Goal: Task Accomplishment & Management: Use online tool/utility

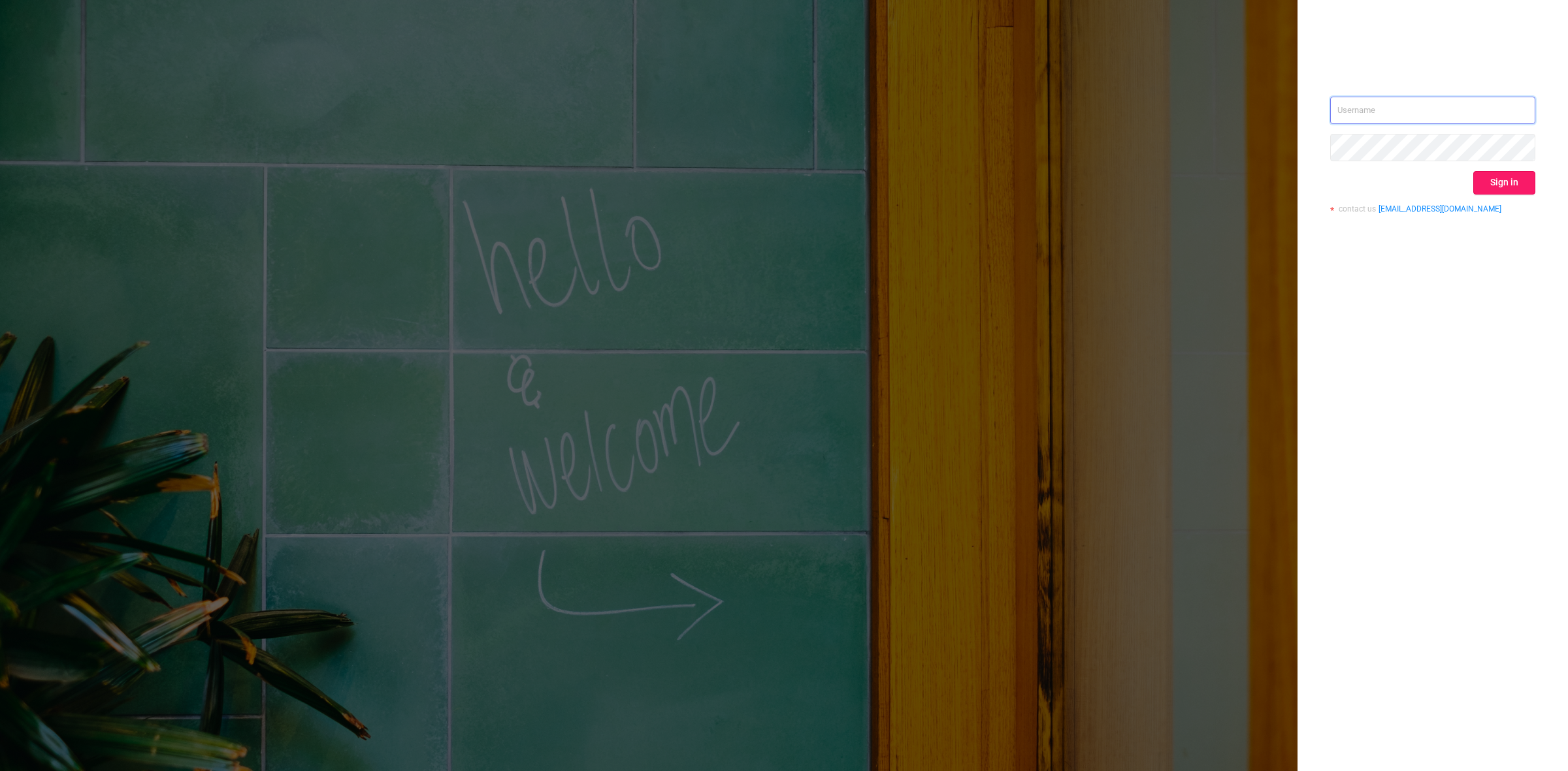
type input "juliane@adsmovil.com"
click at [1509, 178] on button "Sign in" at bounding box center [1503, 183] width 62 height 23
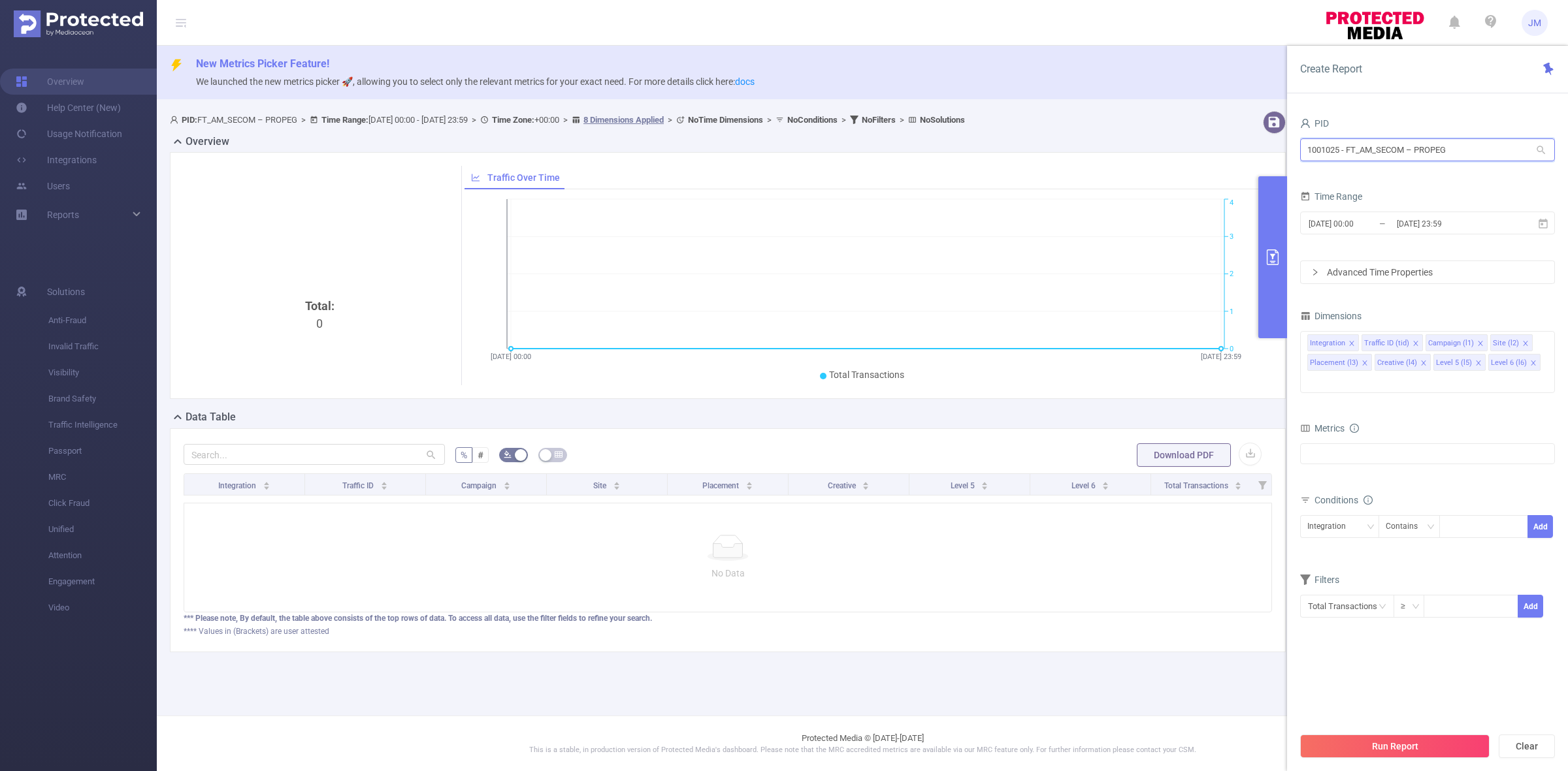
click at [1417, 150] on input "1001025 - FT_AM_SECOM – PROPEG" at bounding box center [1427, 150] width 255 height 23
click at [1393, 173] on li "1001025 - FT_AM_SECOM – PROPEG" at bounding box center [1427, 177] width 255 height 21
click at [1383, 225] on input "[DATE] 00:00" at bounding box center [1360, 223] width 106 height 17
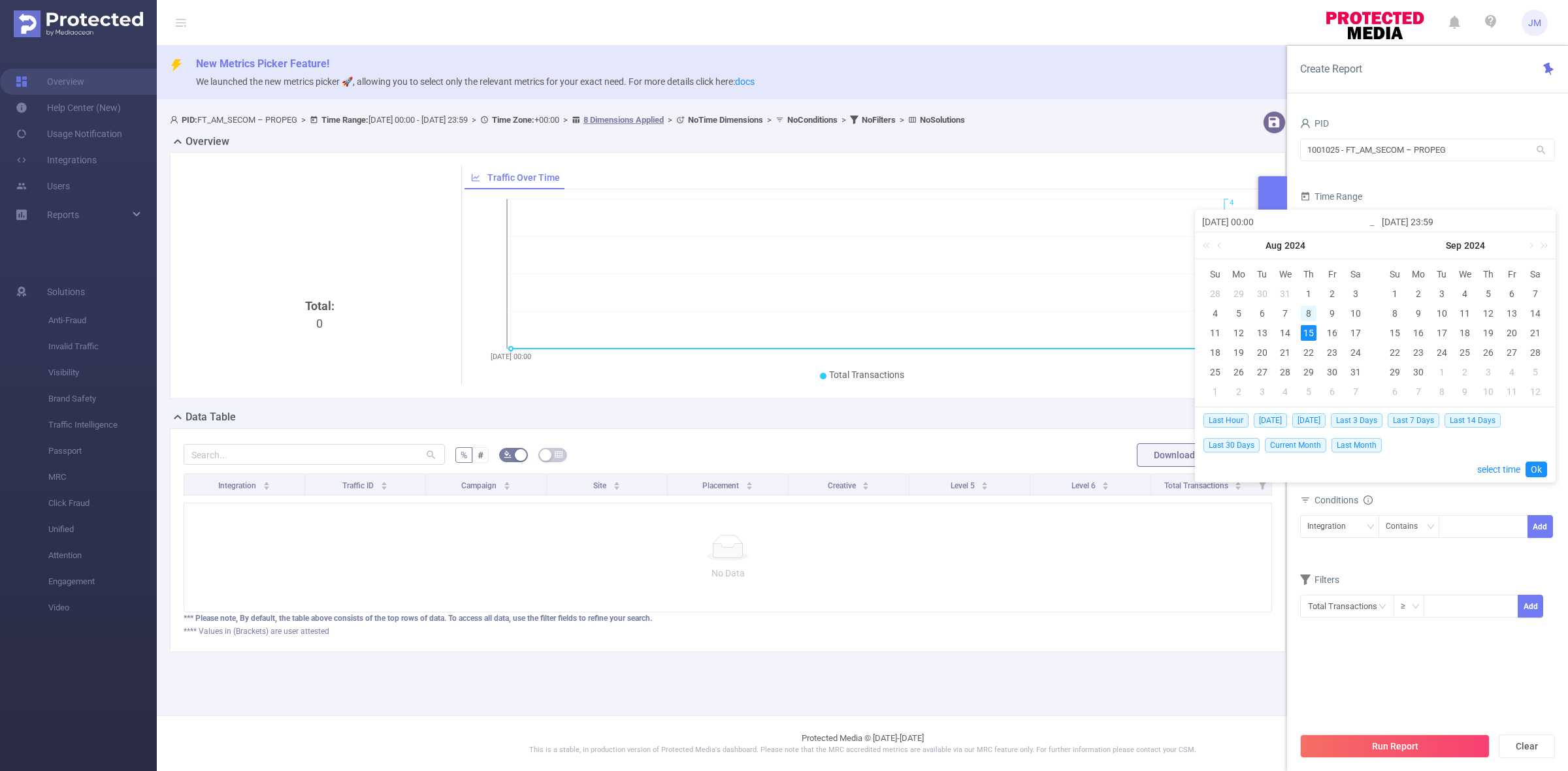
click at [1307, 315] on div "8" at bounding box center [1309, 314] width 16 height 16
click at [1301, 249] on link "2024" at bounding box center [1294, 245] width 23 height 26
click at [1233, 341] on link "2025" at bounding box center [1225, 345] width 31 height 16
click at [1287, 312] on div "6" at bounding box center [1285, 314] width 16 height 16
type input "2024-08-08 00:00"
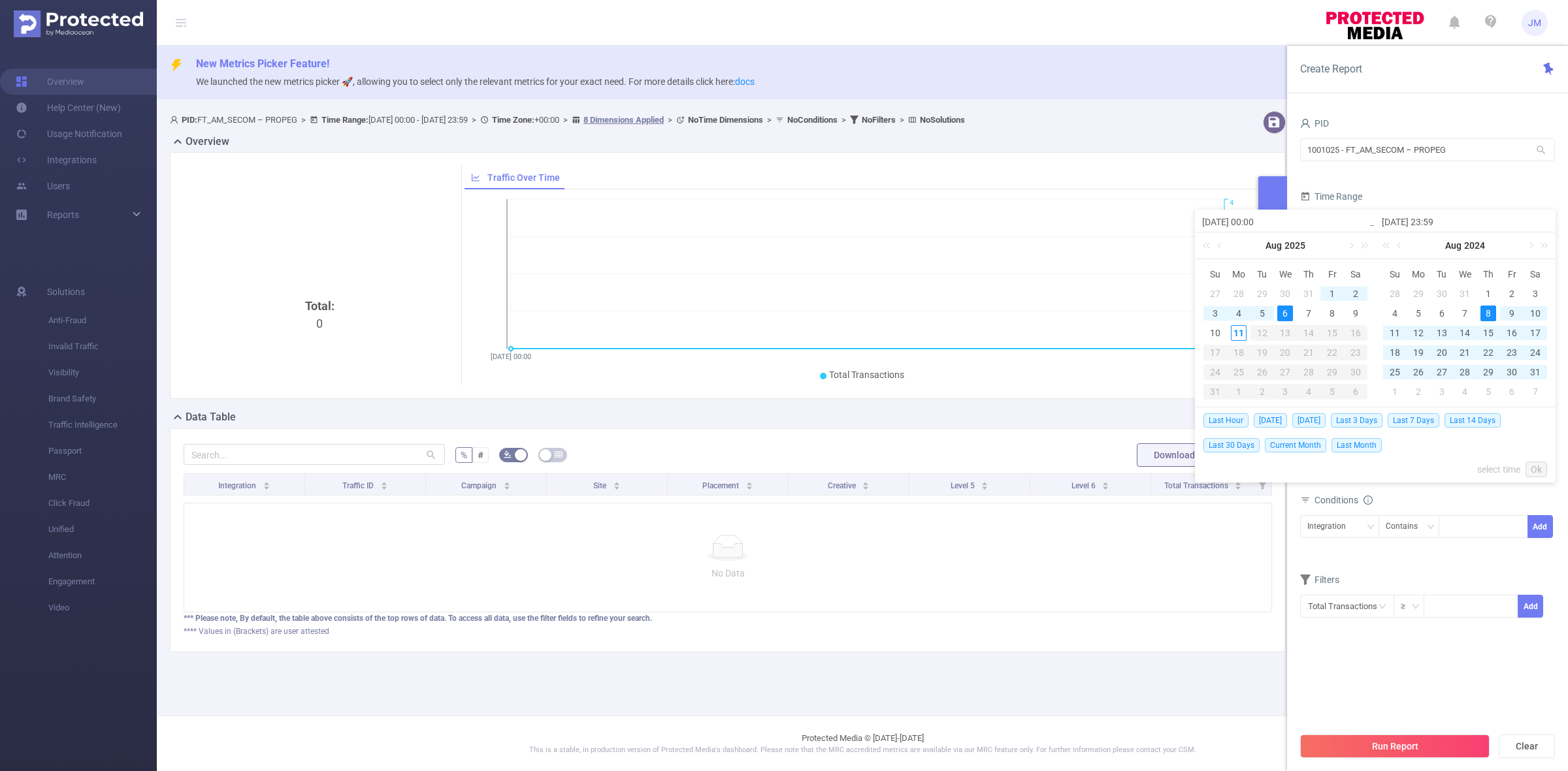
type input "2025-08-06 23:59"
type input "2024-08-08 00:00"
type input "2025-08-06 23:59"
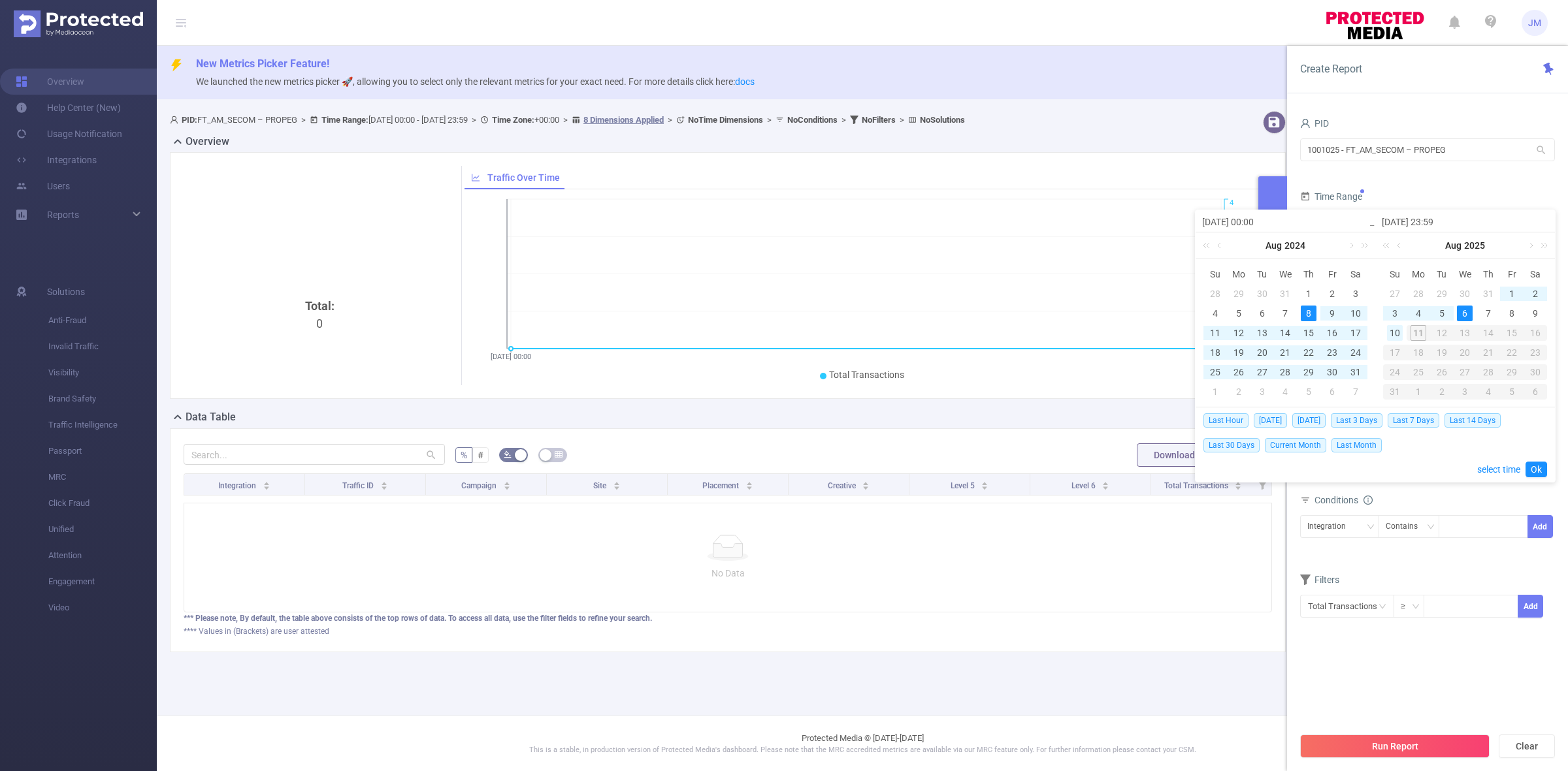
click at [1391, 334] on div "10" at bounding box center [1395, 333] width 16 height 16
click at [1536, 468] on link "Ok" at bounding box center [1536, 470] width 21 height 16
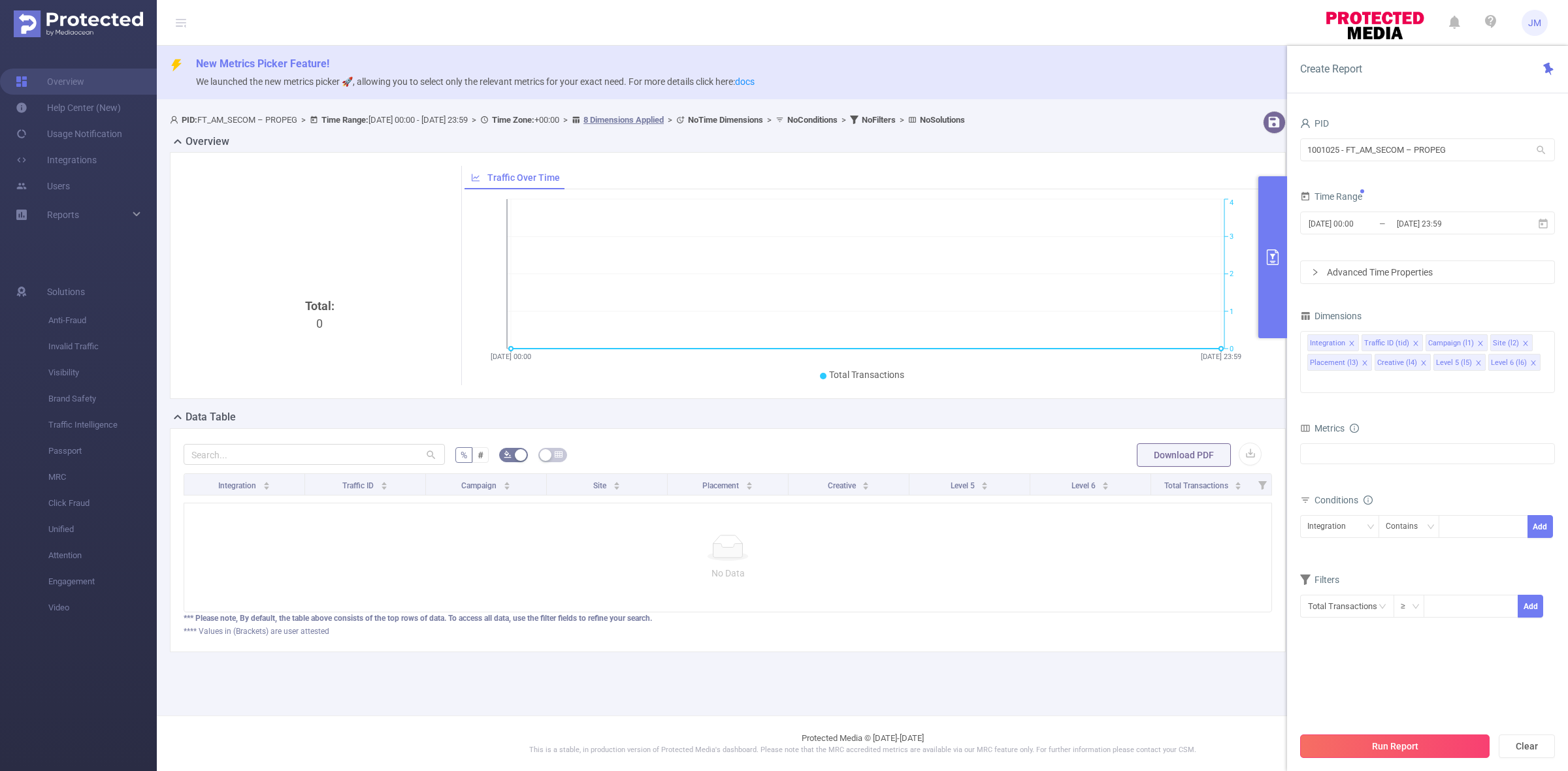
click at [1461, 744] on button "Run Report" at bounding box center [1395, 746] width 189 height 23
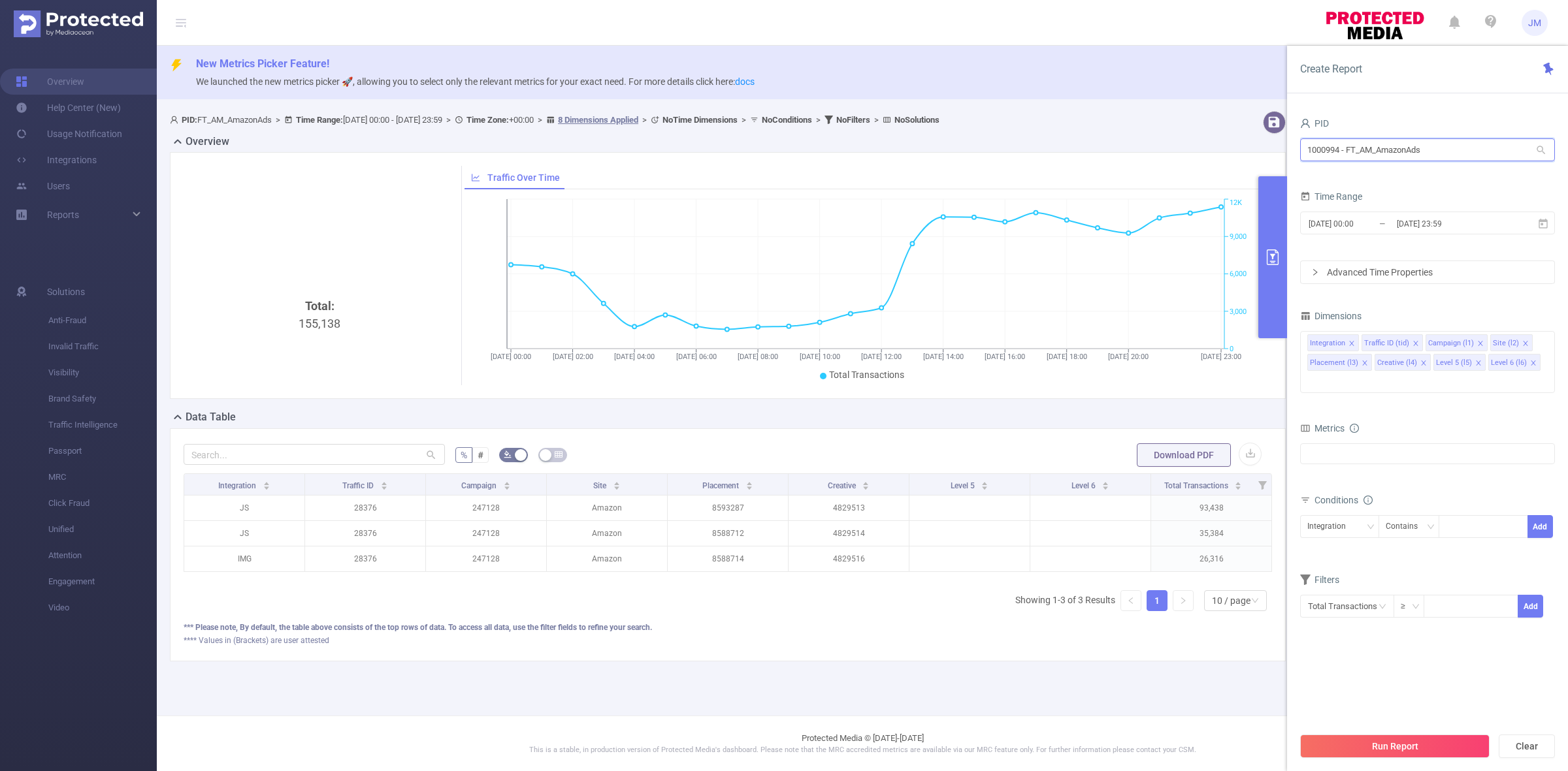
click at [1353, 155] on input "1000994 - FT_AM_AmazonAds" at bounding box center [1427, 150] width 255 height 23
drag, startPoint x: 1459, startPoint y: 147, endPoint x: 1199, endPoint y: 131, distance: 260.5
click at [1199, 131] on section "PID: FT_AM_AmazonAds > Time Range: [DATE] 00:00 - [DATE] 23:59 > Time Zone: +00…" at bounding box center [862, 396] width 1411 height 582
click at [1329, 170] on li "1001025 - FT_AM_SECOM – PROPEG" at bounding box center [1427, 177] width 255 height 21
click at [1362, 225] on input "[DATE] 00:00" at bounding box center [1360, 223] width 106 height 17
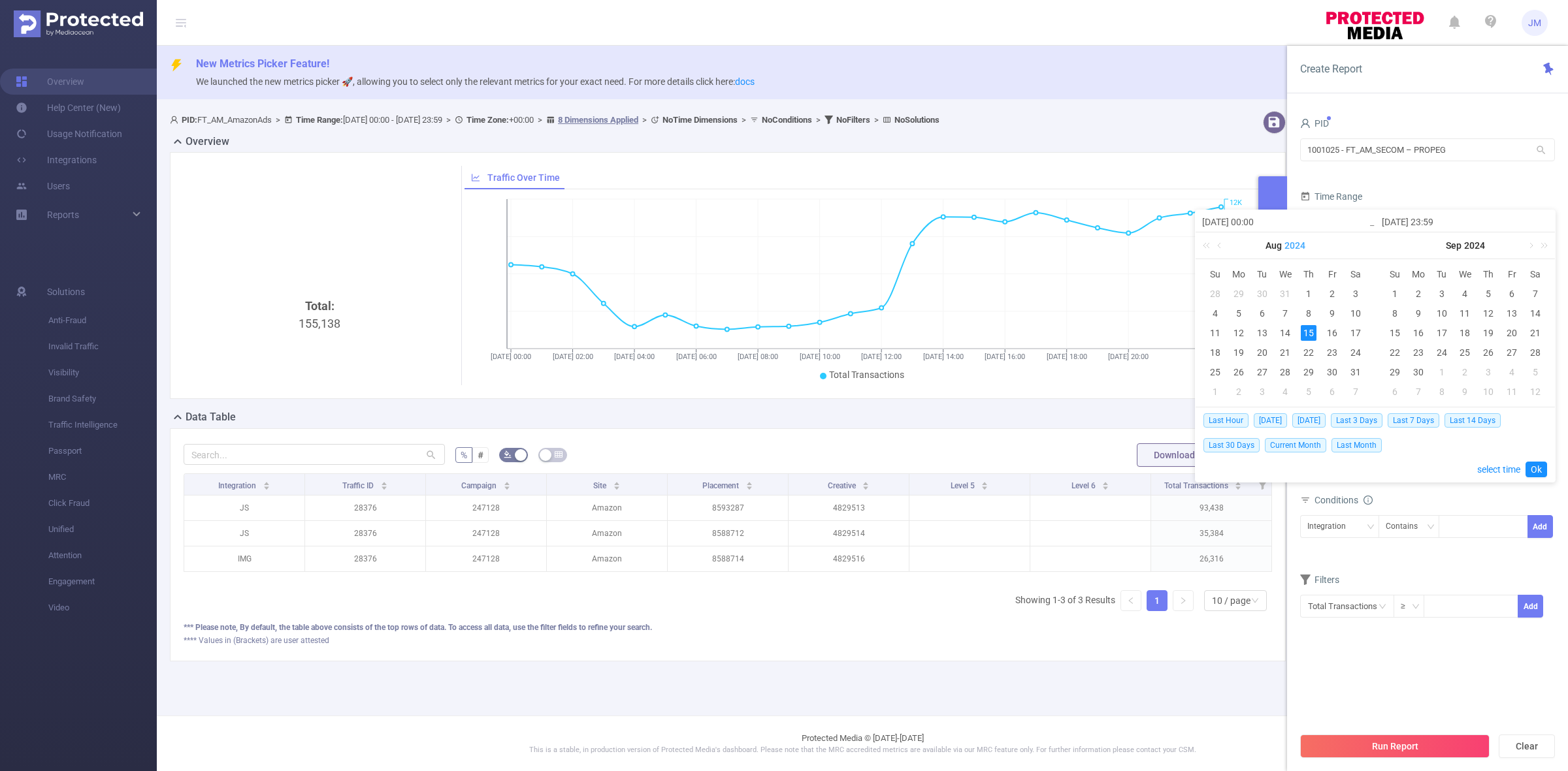
click at [1284, 243] on link "2024" at bounding box center [1294, 245] width 23 height 26
click at [1220, 346] on link "2025" at bounding box center [1225, 345] width 31 height 16
click at [1282, 312] on div "6" at bounding box center [1285, 314] width 16 height 16
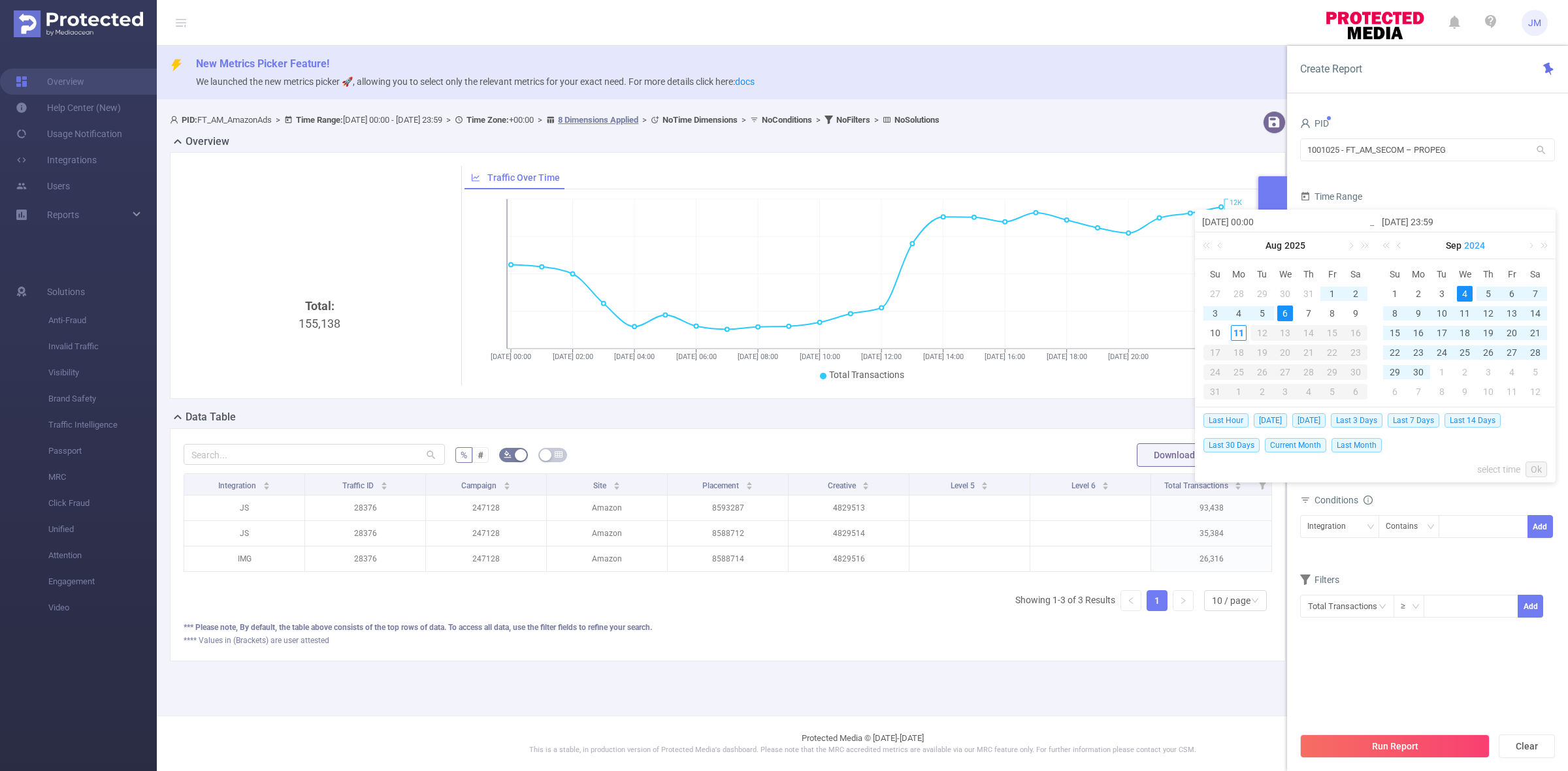
click at [1473, 243] on link "2024" at bounding box center [1474, 245] width 23 height 26
click at [1411, 340] on link "2025" at bounding box center [1405, 345] width 31 height 16
click at [1409, 221] on input "[DATE] 23:59" at bounding box center [1465, 222] width 167 height 16
click at [1221, 246] on link at bounding box center [1220, 245] width 12 height 26
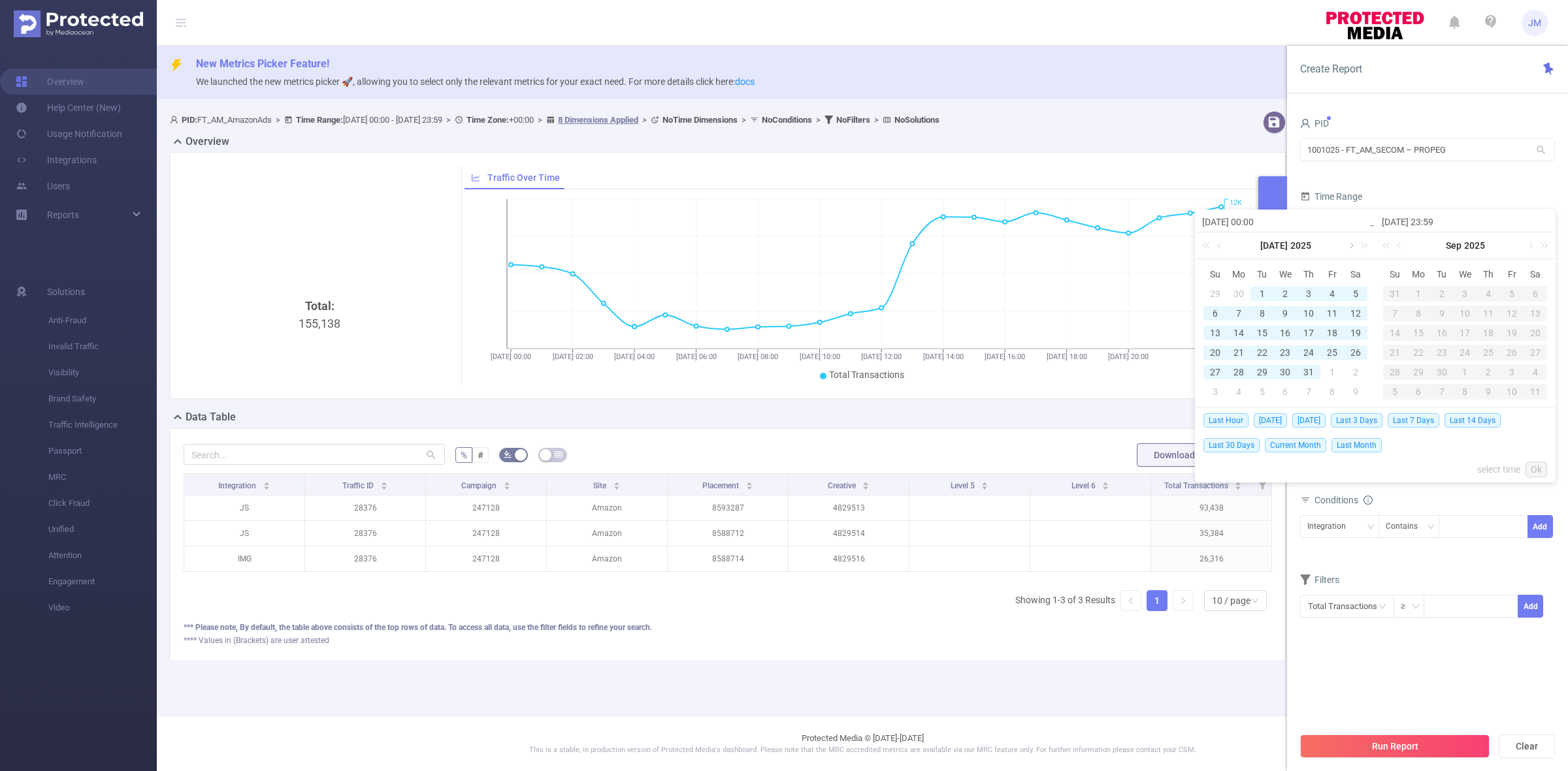
click at [1347, 246] on link at bounding box center [1350, 245] width 12 height 26
click at [1219, 334] on div "10" at bounding box center [1215, 333] width 16 height 16
type input "[DATE] 00:00"
type input "[DATE] 23:59"
type input "[DATE] 00:00"
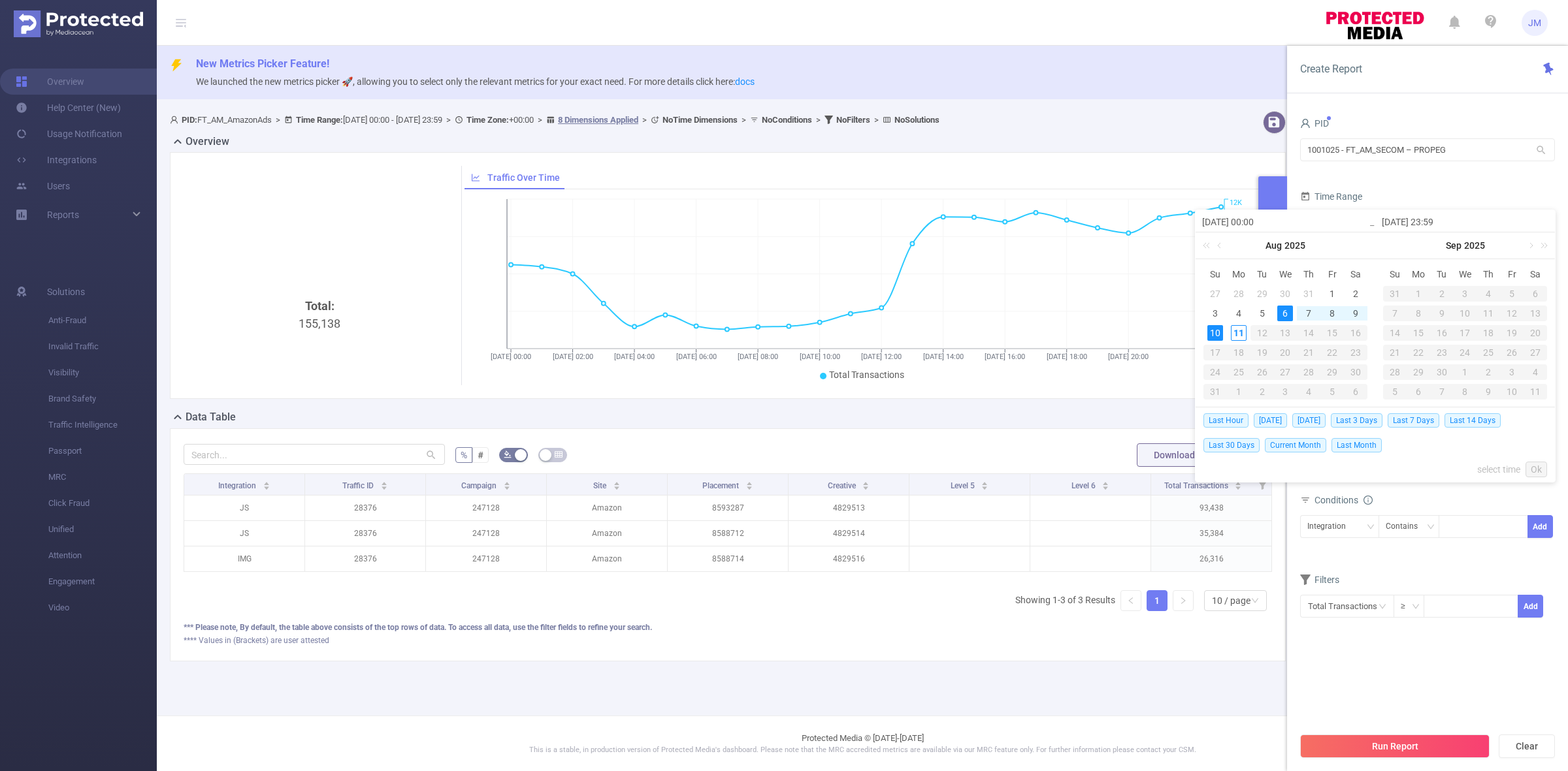
type input "[DATE] 23:59"
click at [1535, 469] on link "Ok" at bounding box center [1536, 470] width 21 height 16
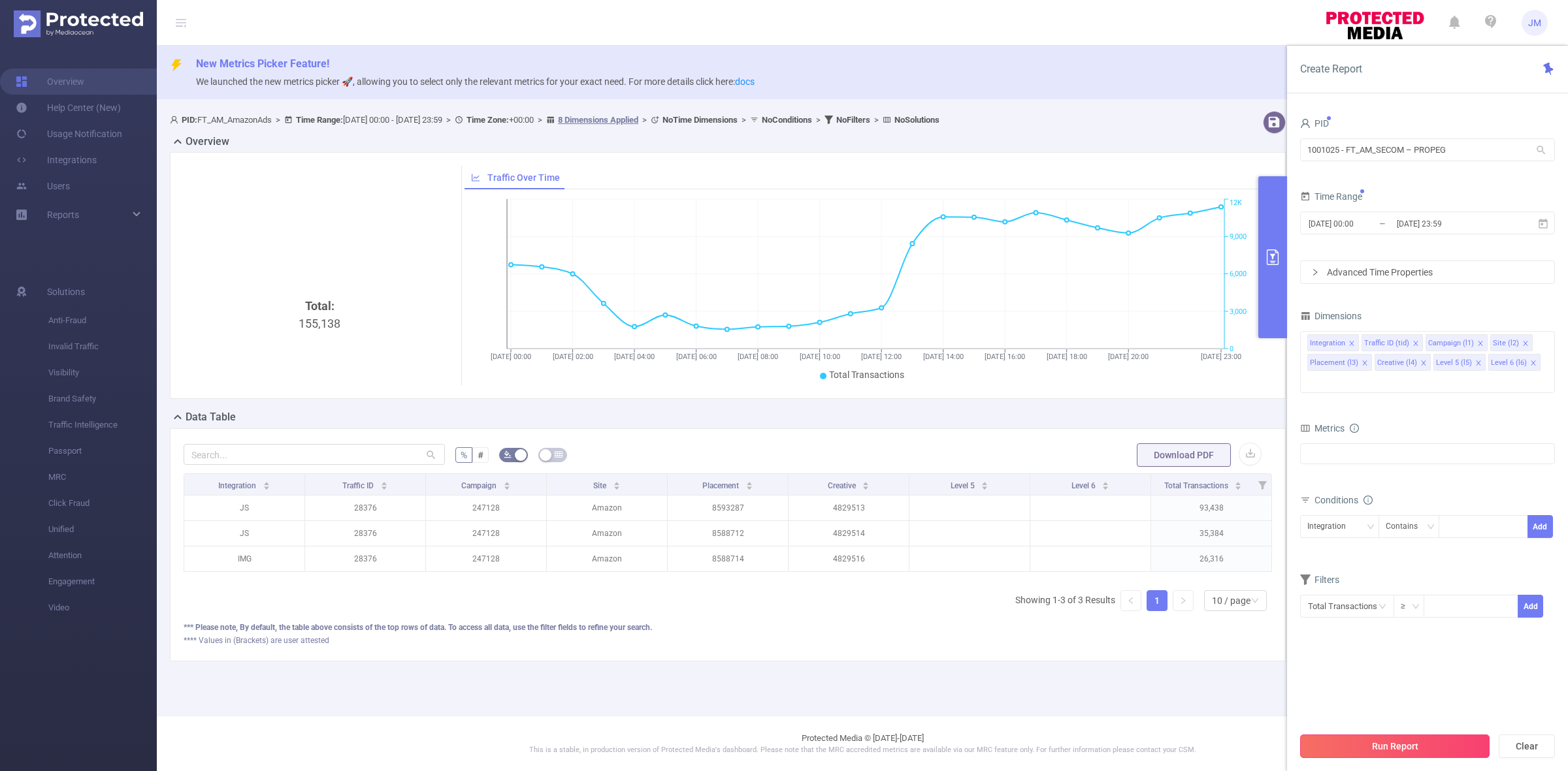
click at [1406, 752] on button "Run Report" at bounding box center [1395, 746] width 189 height 23
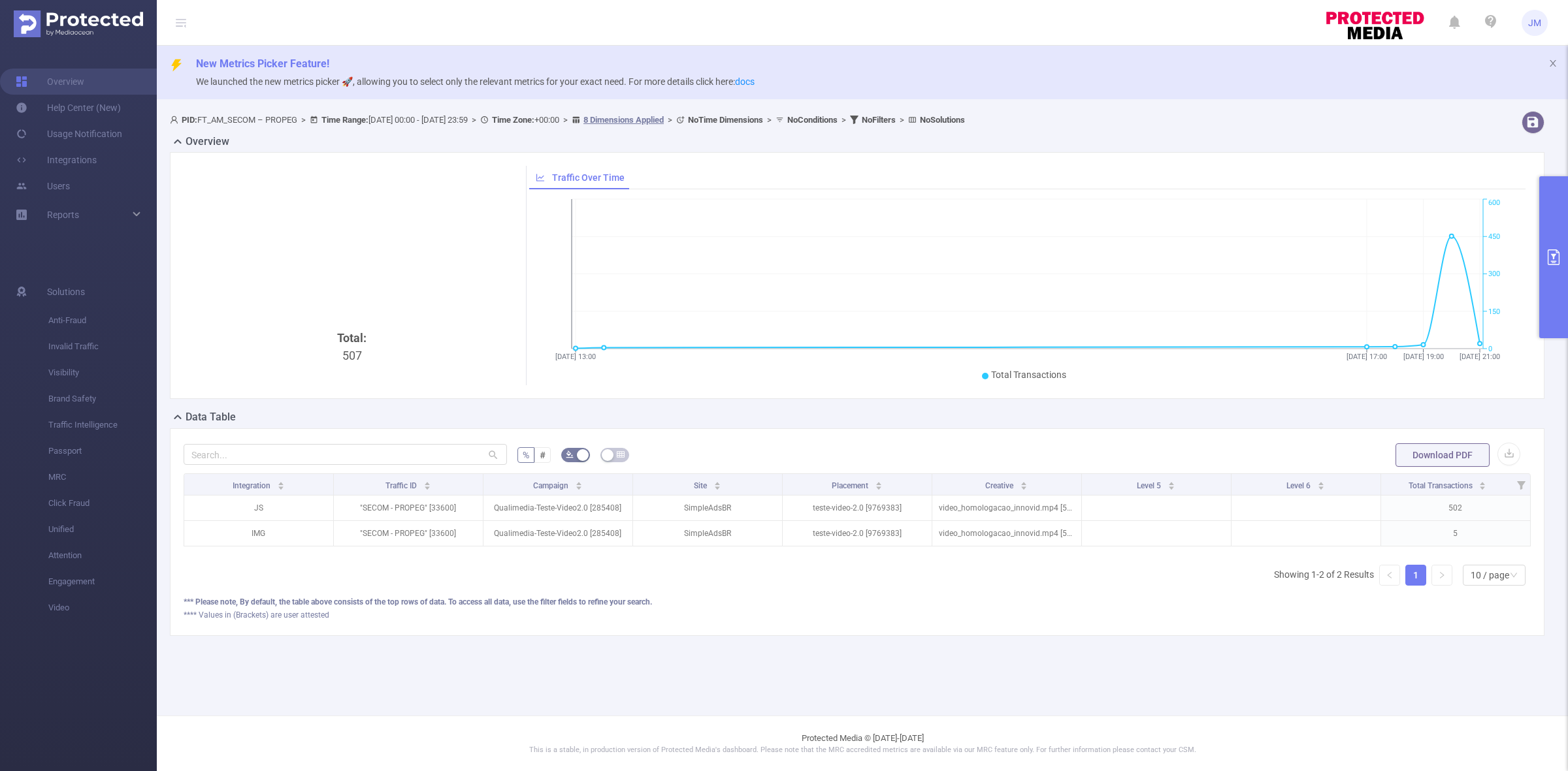
scroll to position [0, 2]
click at [1551, 263] on icon "primary" at bounding box center [1553, 257] width 12 height 16
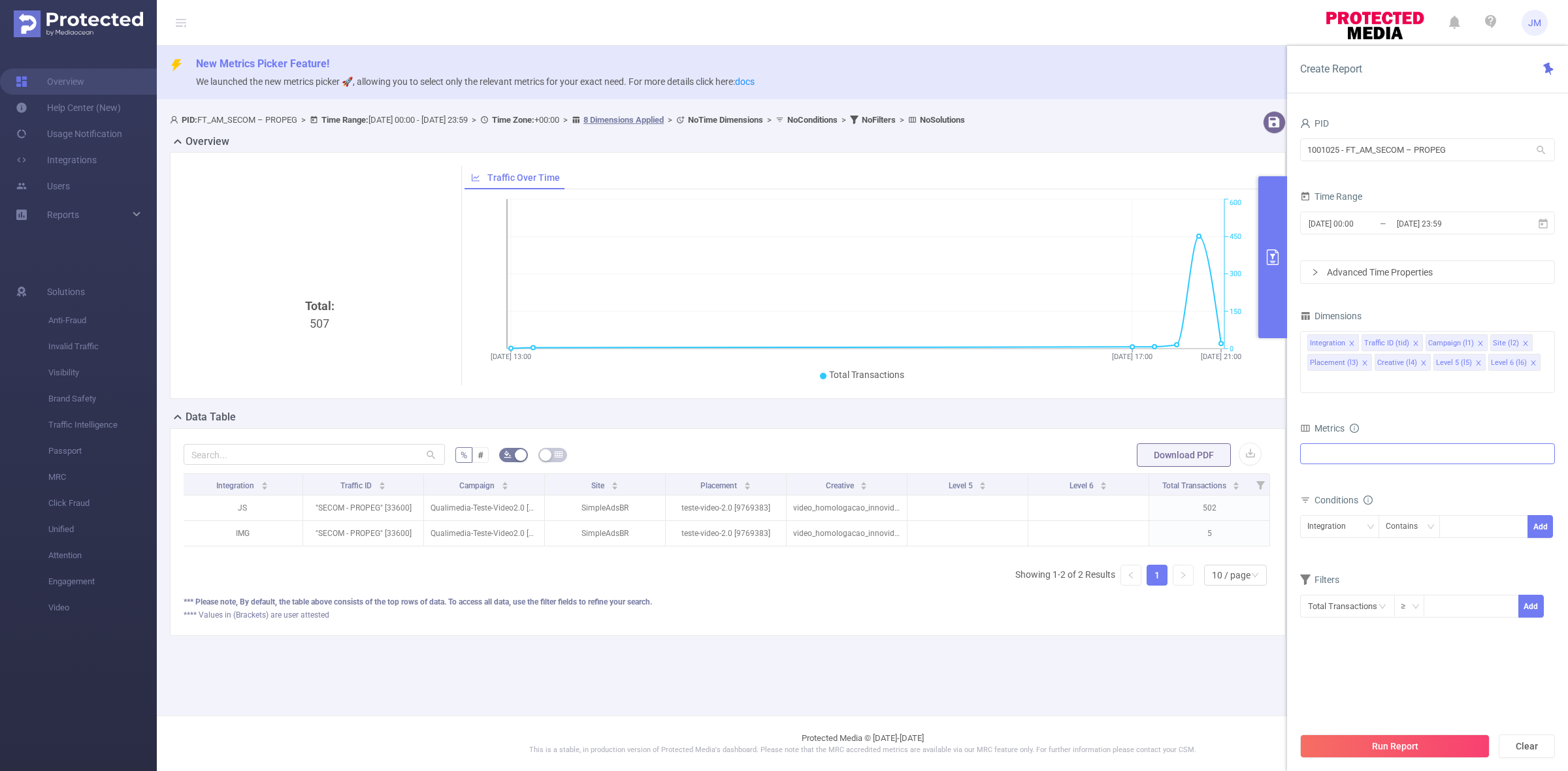
click at [1389, 443] on div at bounding box center [1427, 453] width 255 height 21
click at [1319, 478] on span at bounding box center [1321, 483] width 11 height 11
click at [1311, 480] on icon "icon: caret-down" at bounding box center [1309, 484] width 7 height 7
click at [1308, 480] on icon "icon: caret-down" at bounding box center [1309, 484] width 7 height 7
click at [1516, 636] on section "PID 1001025 - FT_AM_SECOM – PROPEG 1001025 - FT_AM_SECOM – PROPEG Time Range [D…" at bounding box center [1427, 419] width 255 height 611
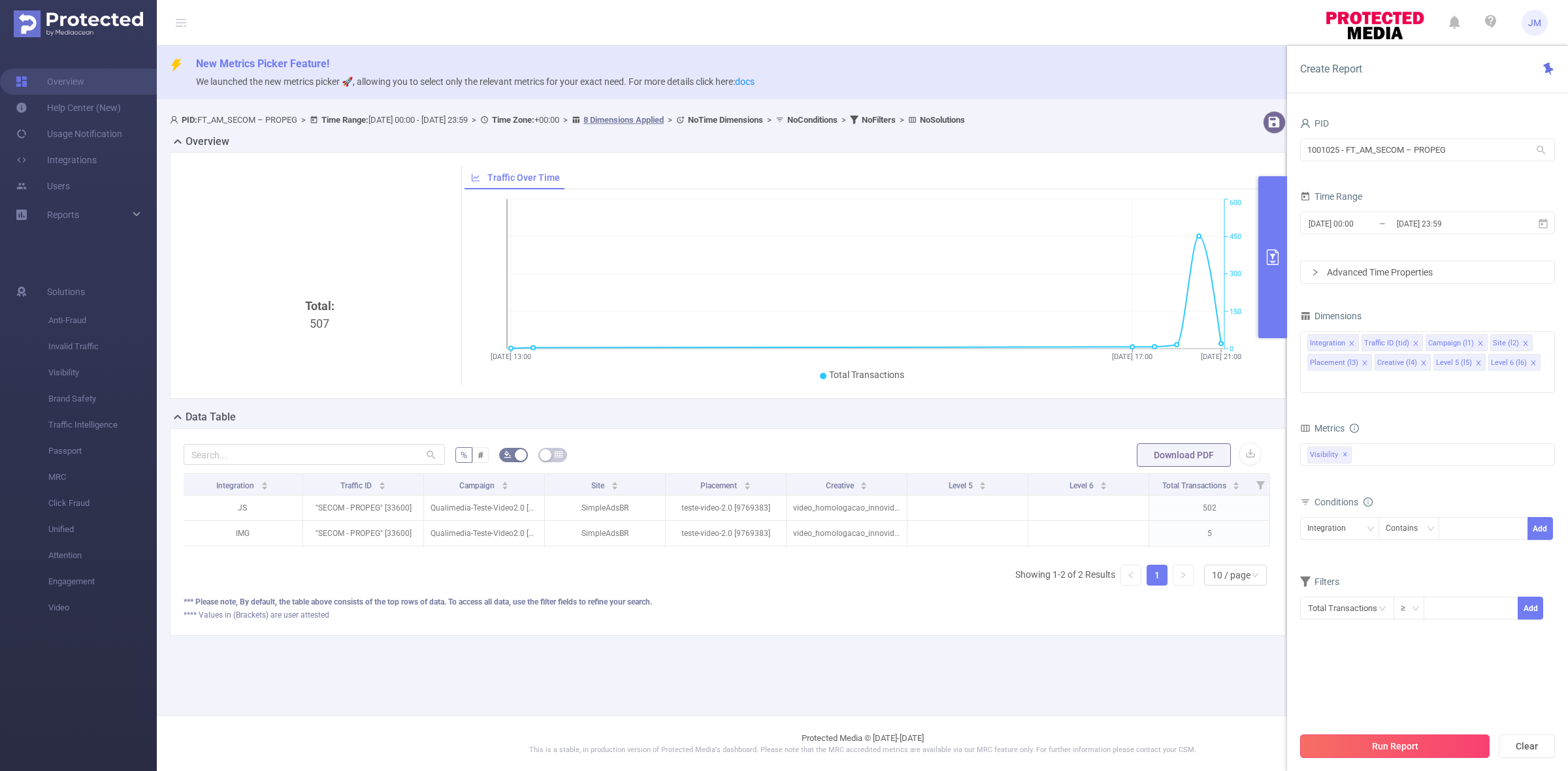
click at [1422, 746] on button "Run Report" at bounding box center [1395, 746] width 189 height 23
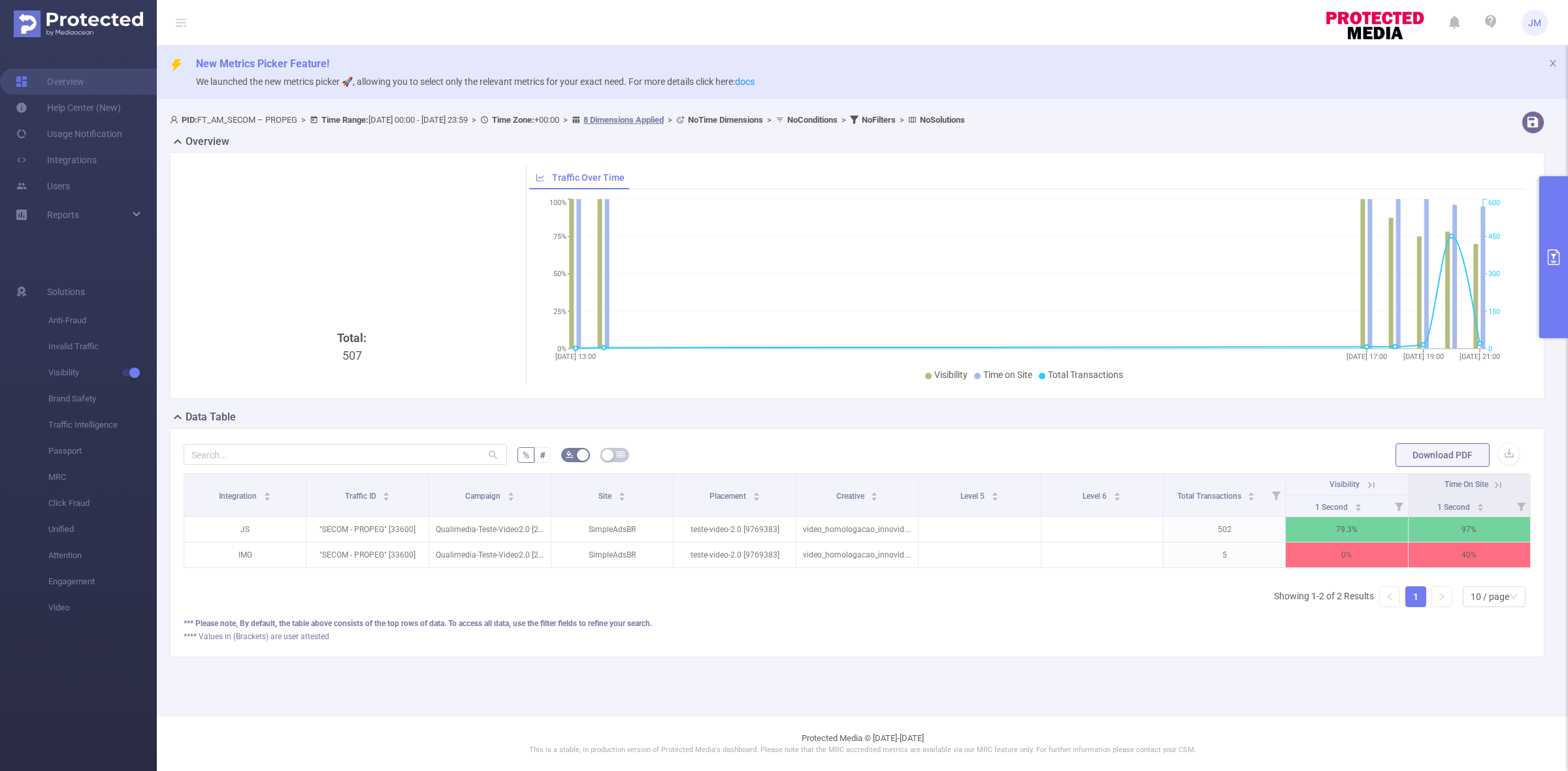
scroll to position [0, 2]
click at [1369, 485] on icon at bounding box center [1369, 485] width 12 height 12
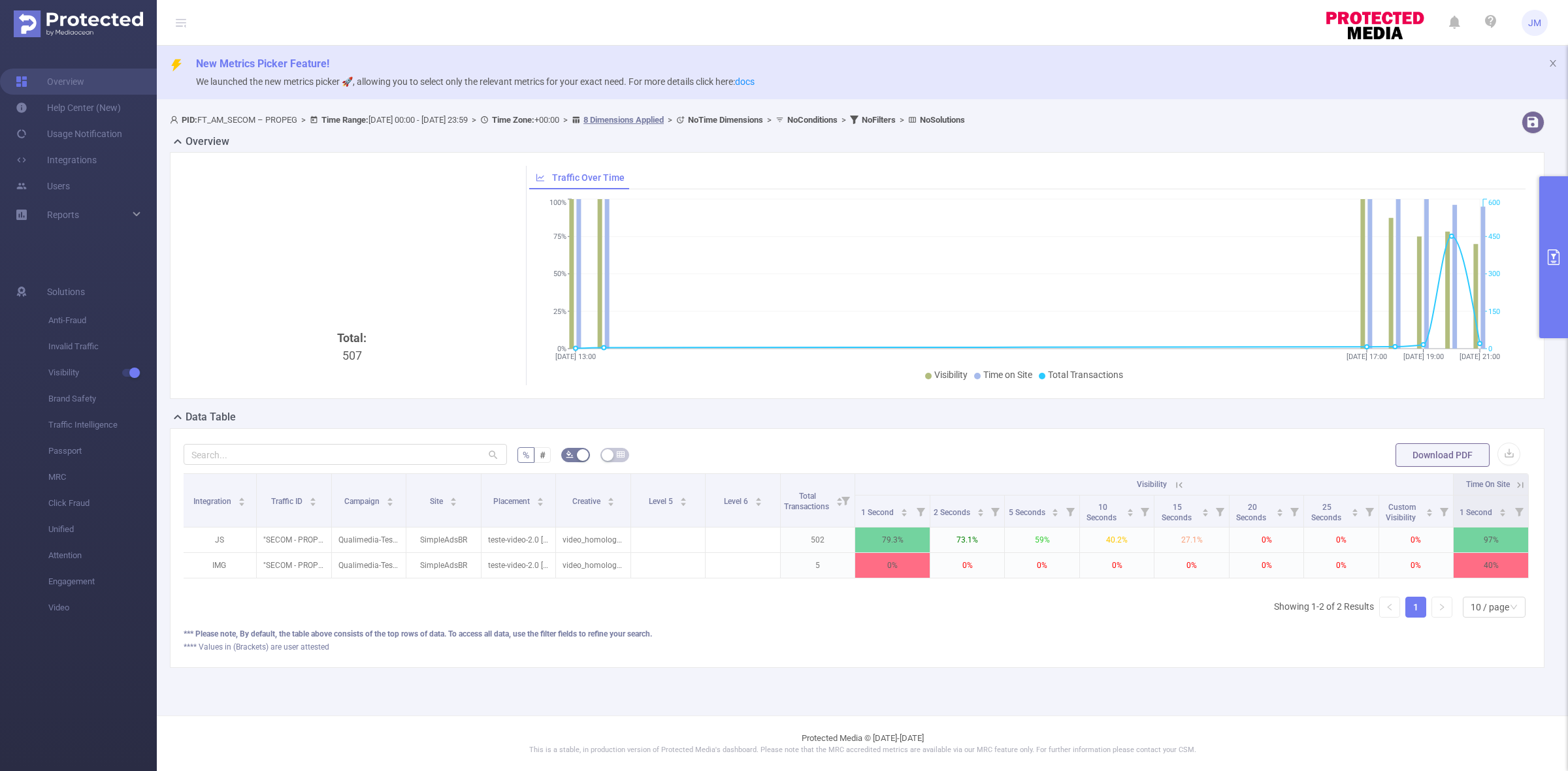
click at [1173, 484] on icon at bounding box center [1179, 485] width 12 height 12
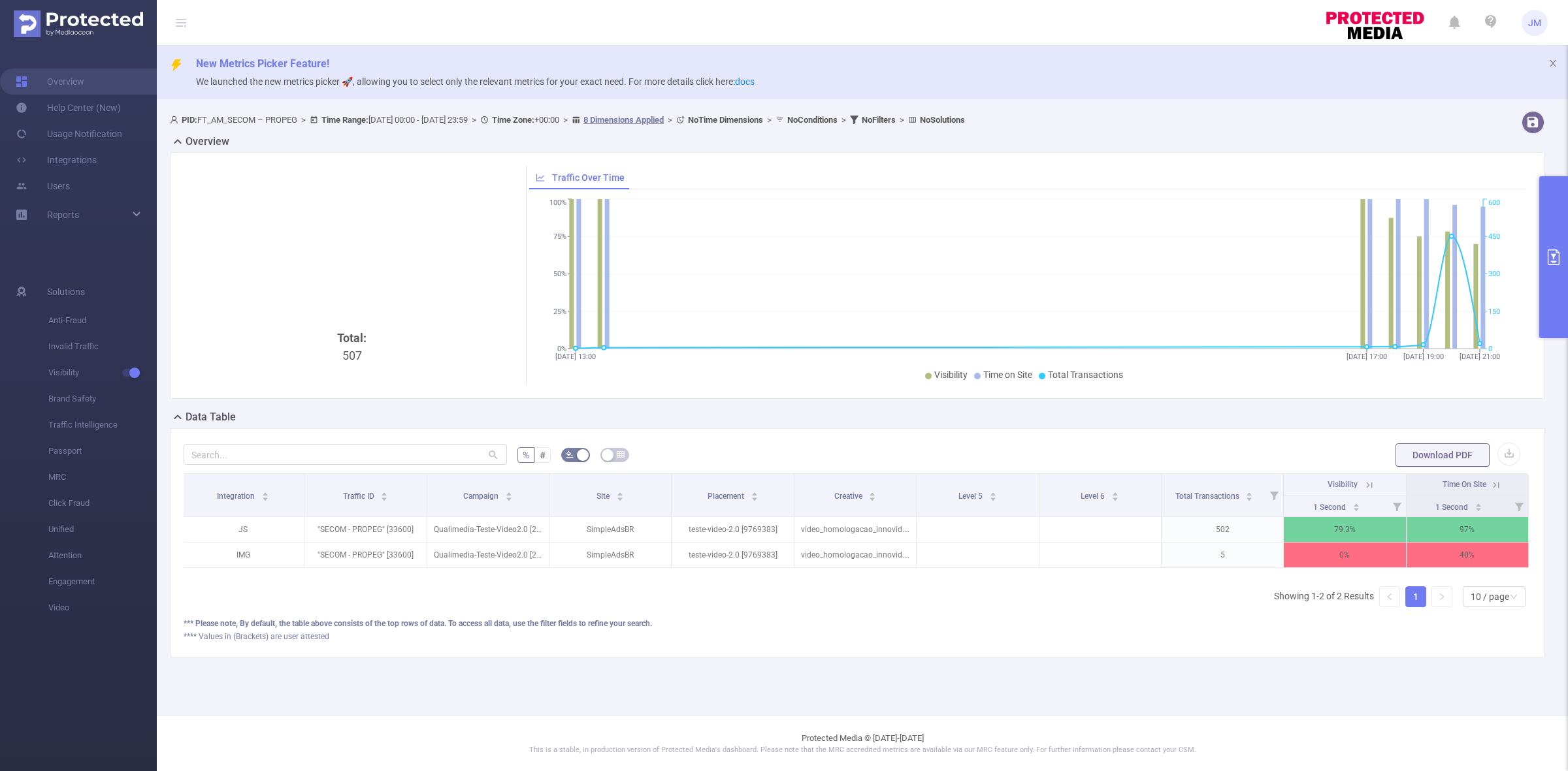
click at [1369, 484] on icon at bounding box center [1369, 485] width 12 height 12
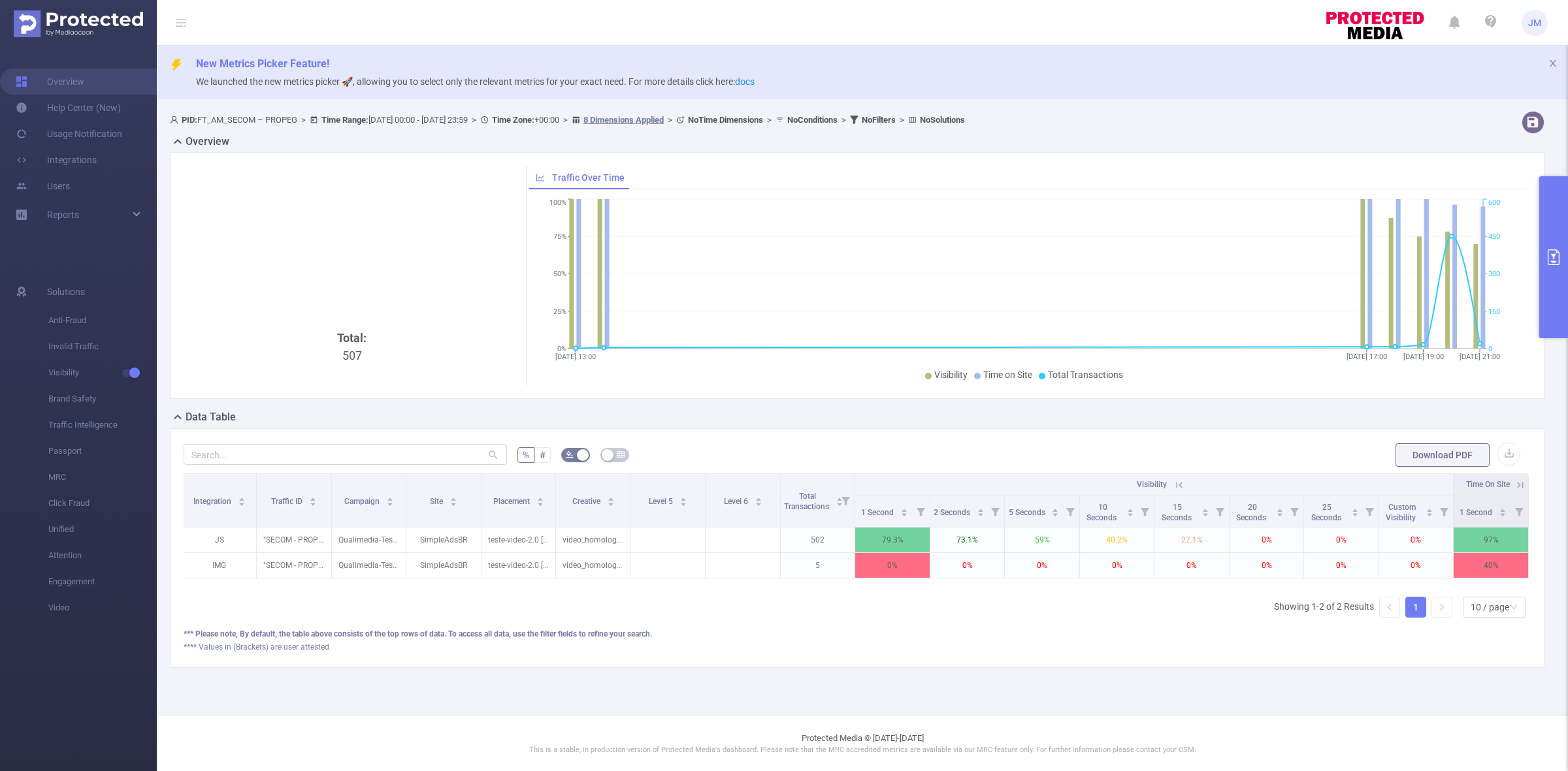
click at [1552, 298] on button "primary" at bounding box center [1553, 257] width 29 height 162
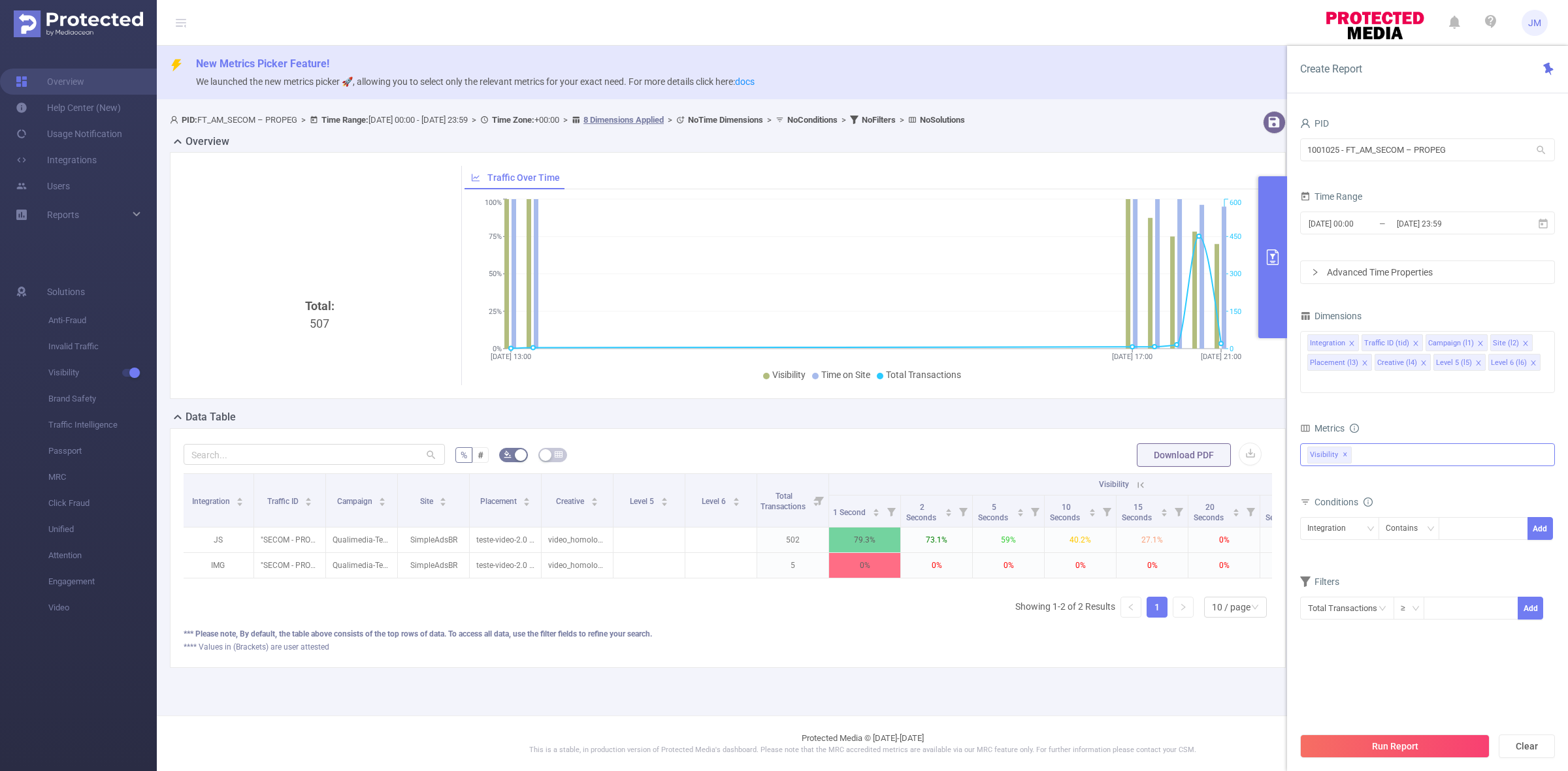
click at [1413, 443] on div "Invalid Traffic Visibility Brand Safety Traffic Intelligence MRC Attention Visi…" at bounding box center [1427, 454] width 255 height 23
click at [1429, 668] on section "PID 1001025 - FT_AM_SECOM – PROPEG 1001025 - FT_AM_SECOM – PROPEG Time Range [D…" at bounding box center [1427, 419] width 255 height 611
click at [1065, 653] on div "**** Values in (Brackets) are user attested" at bounding box center [727, 647] width 1088 height 12
click at [1179, 456] on button "Download PDF" at bounding box center [1183, 454] width 94 height 23
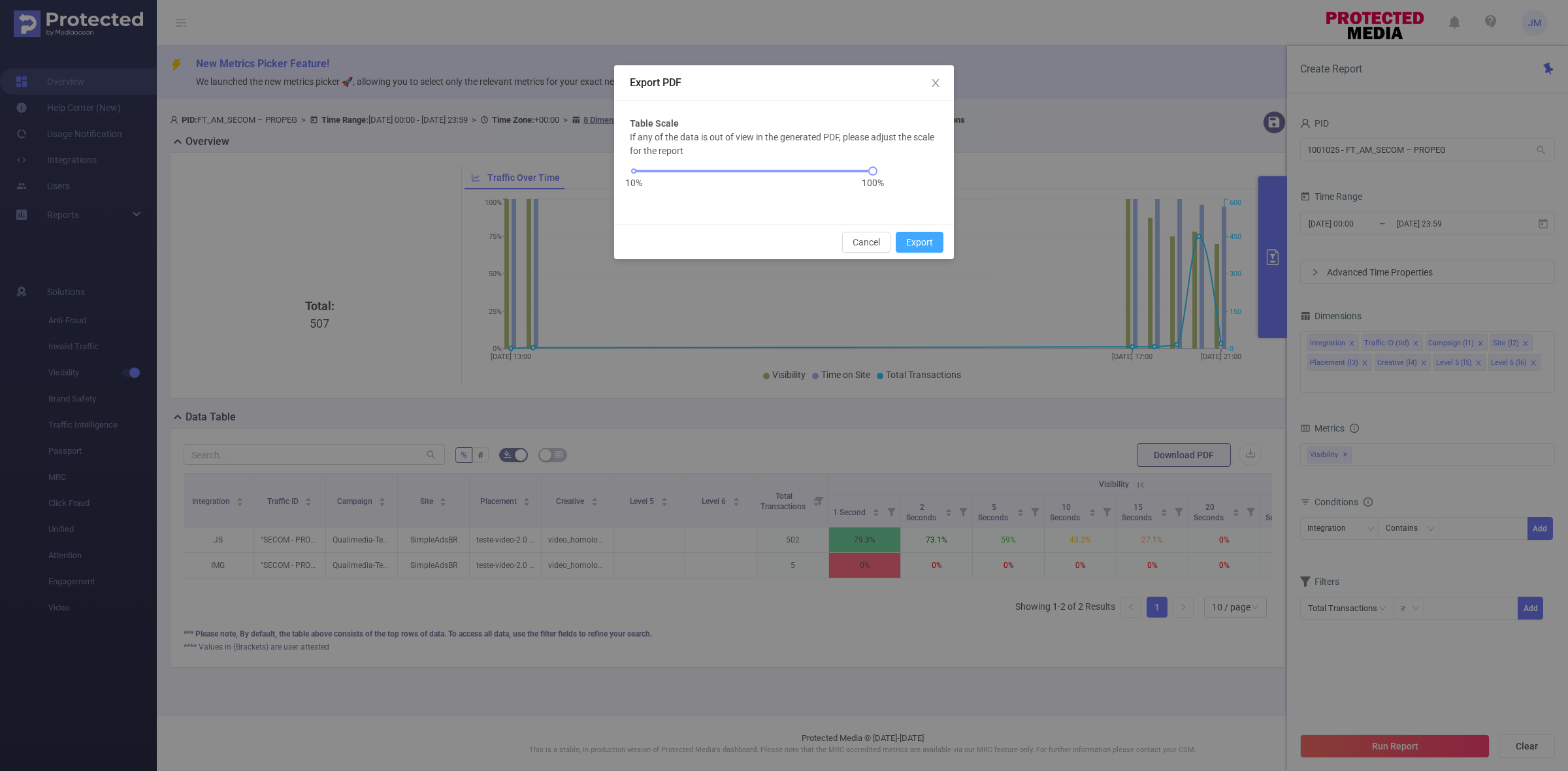
click at [922, 243] on button "Export" at bounding box center [919, 242] width 48 height 21
